Goal: Information Seeking & Learning: Learn about a topic

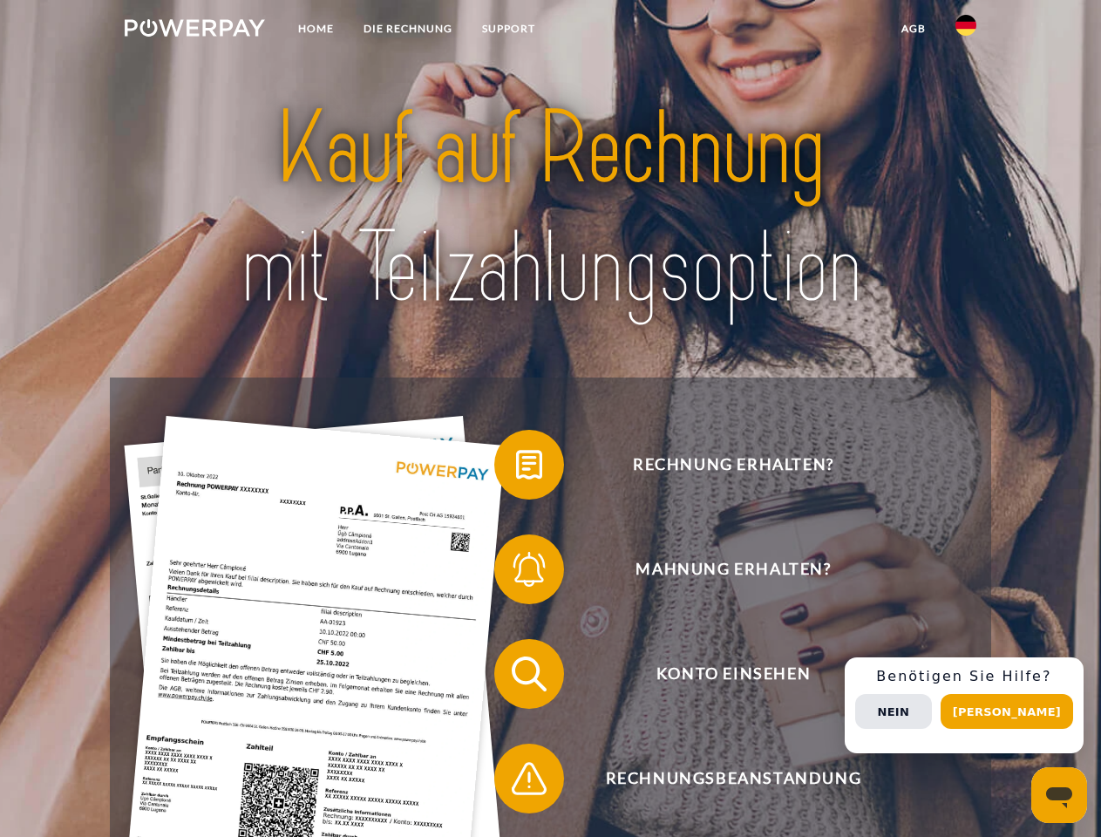
click at [194, 31] on img at bounding box center [195, 27] width 140 height 17
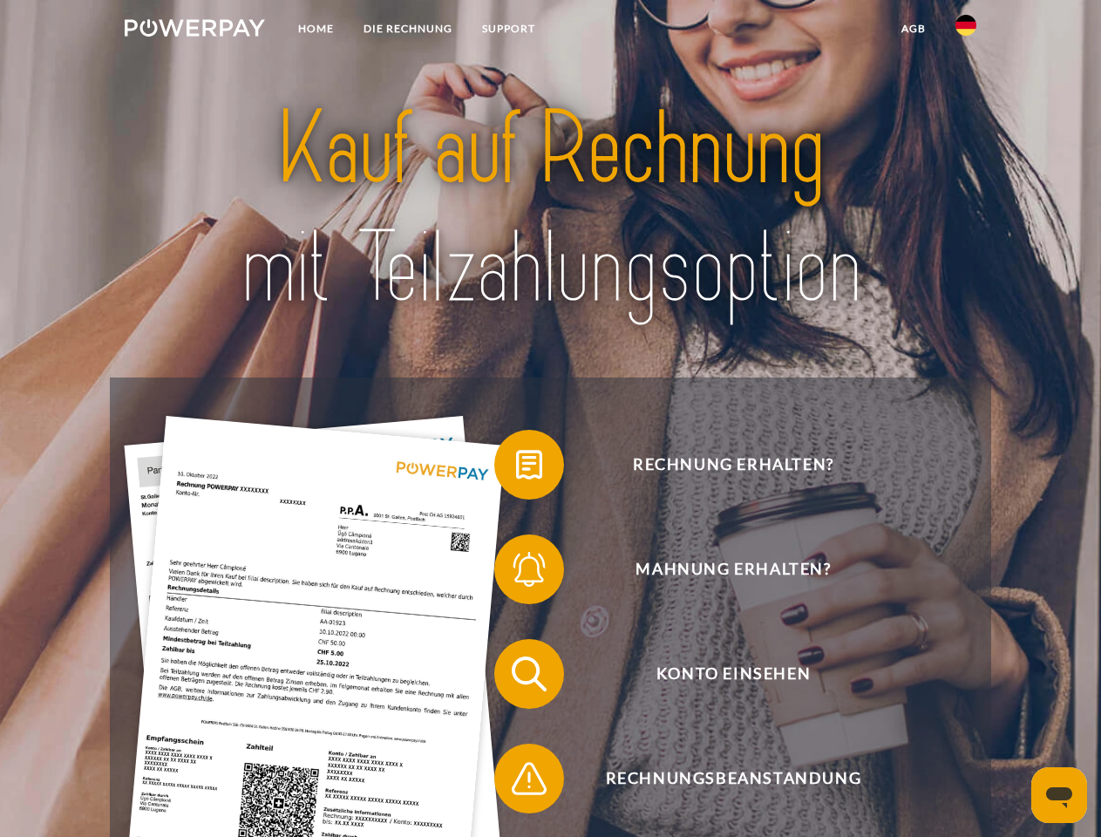
click at [966, 31] on img at bounding box center [965, 25] width 21 height 21
click at [913, 29] on link "agb" at bounding box center [914, 28] width 54 height 31
click at [516, 468] on span at bounding box center [502, 464] width 87 height 87
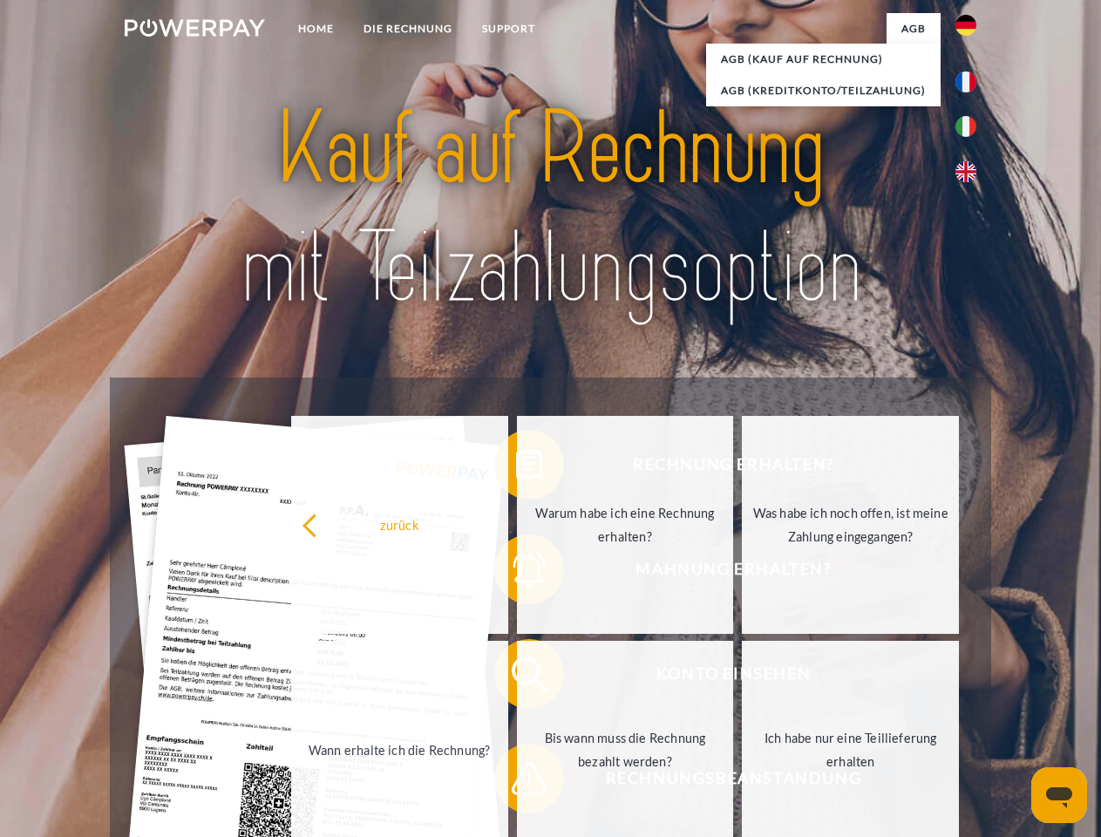
click at [517, 573] on link "Warum habe ich eine Rechnung erhalten?" at bounding box center [625, 525] width 217 height 218
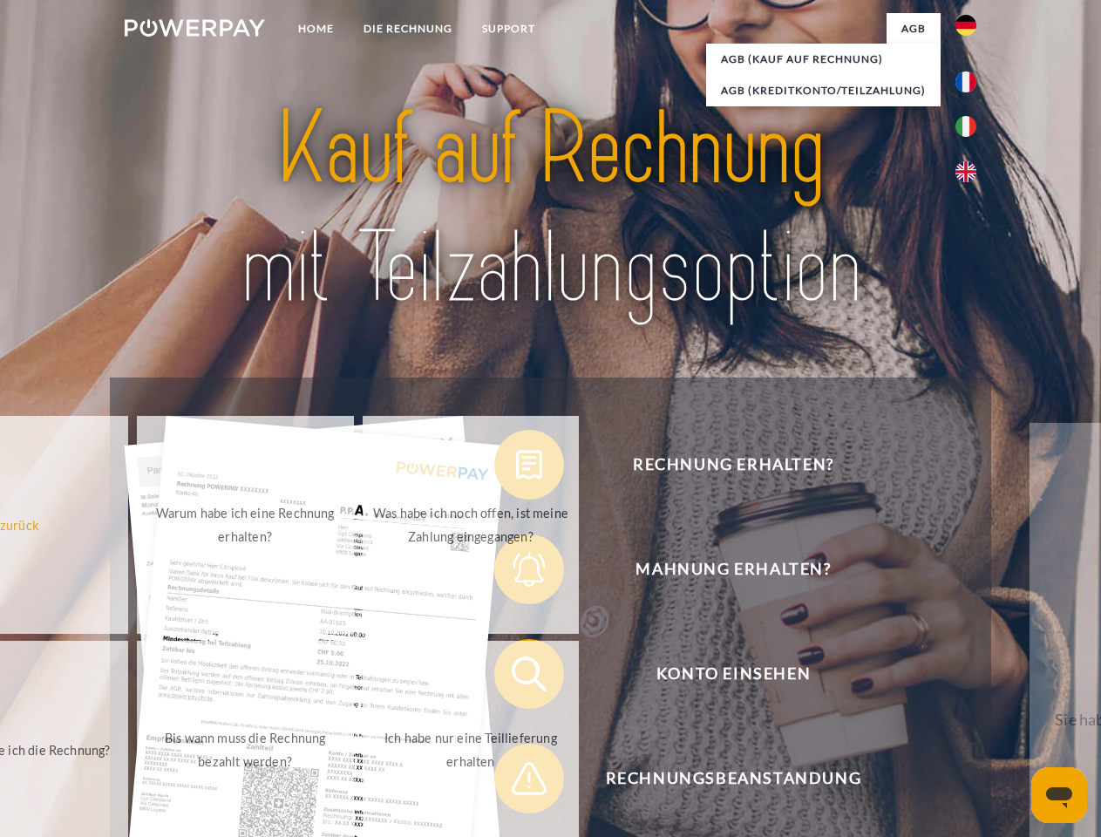
click at [516, 677] on span at bounding box center [502, 673] width 87 height 87
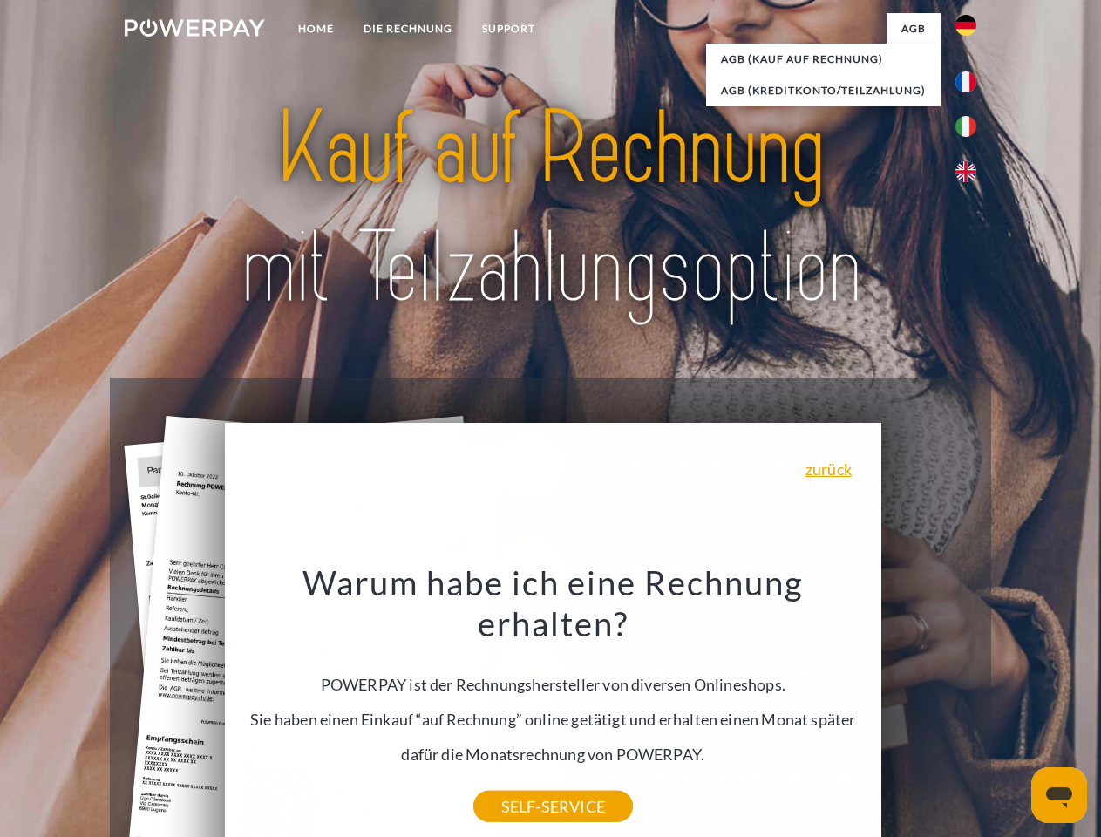
click at [516, 782] on div "Warum habe ich eine Rechnung erhalten? POWERPAY ist der Rechnungshersteller von…" at bounding box center [552, 683] width 636 height 245
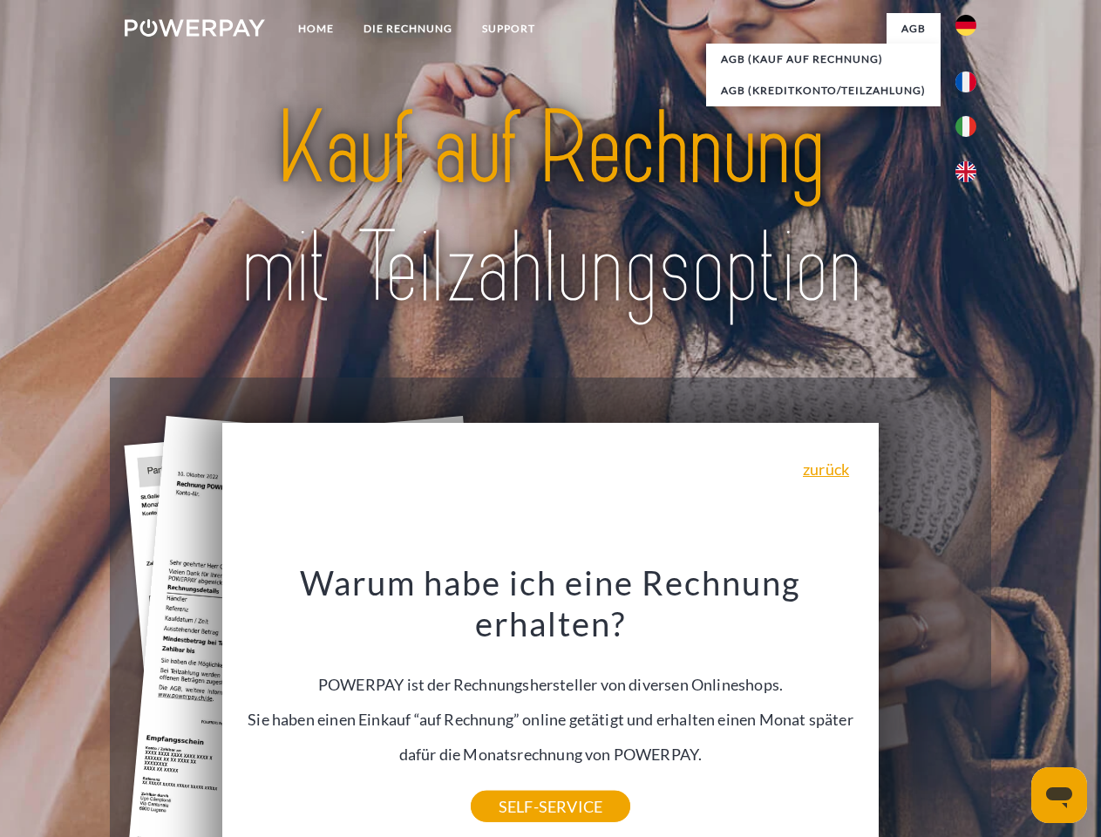
click at [970, 705] on div "Rechnung erhalten? Mahnung erhalten? Konto einsehen" at bounding box center [550, 725] width 880 height 697
click at [927, 709] on span "Konto einsehen" at bounding box center [733, 674] width 427 height 70
click at [1013, 711] on header "Home DIE RECHNUNG SUPPORT" at bounding box center [550, 602] width 1101 height 1204
